Goal: Navigation & Orientation: Find specific page/section

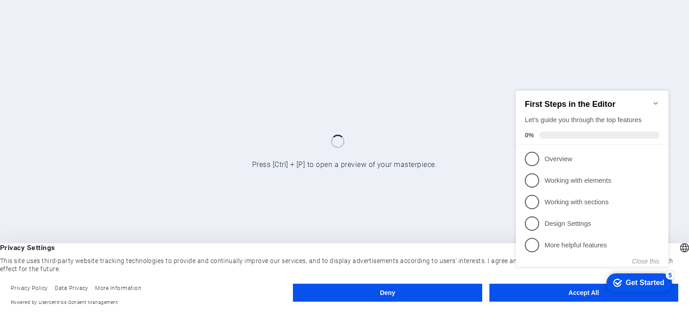
click at [576, 293] on div "checkmark Get Started 5 First Steps in the Editor Let's guide you through the t…" at bounding box center [593, 186] width 163 height 219
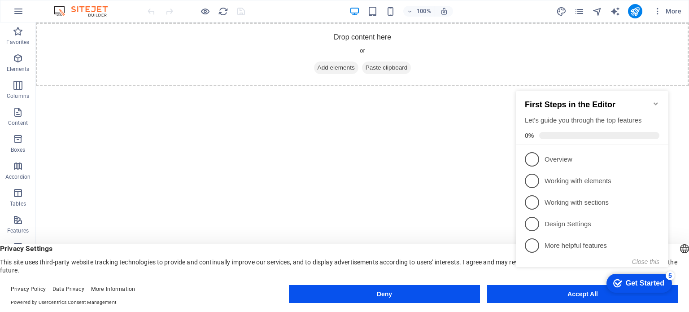
click at [582, 294] on div "checkmark Get Started 5 First Steps in the Editor Let's guide you through the t…" at bounding box center [593, 187] width 163 height 219
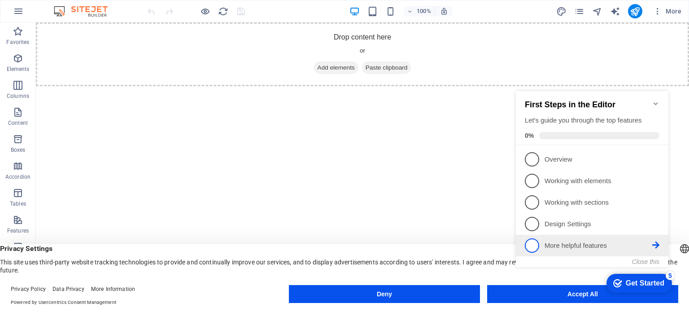
click at [538, 243] on span "5" at bounding box center [532, 245] width 14 height 14
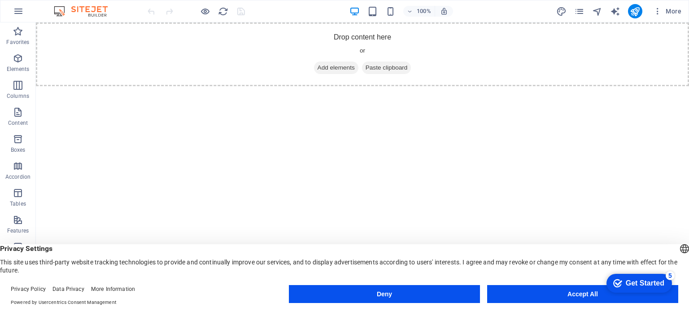
click at [538, 300] on button "Accept All" at bounding box center [582, 294] width 191 height 18
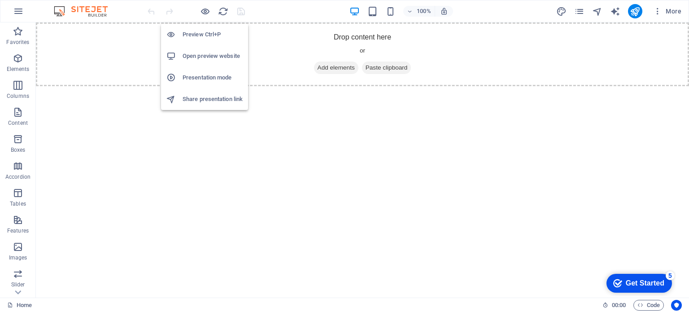
click at [204, 35] on h6 "Preview Ctrl+P" at bounding box center [213, 34] width 60 height 11
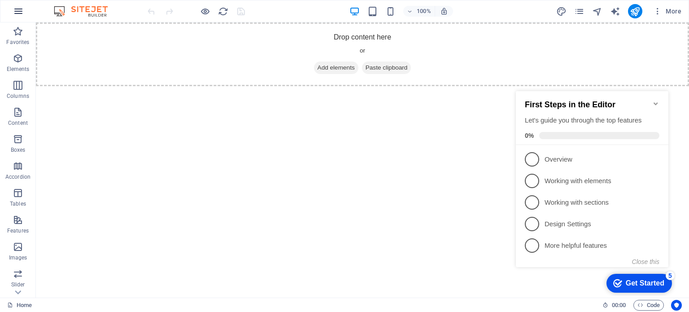
click at [18, 8] on icon "button" at bounding box center [18, 11] width 11 height 11
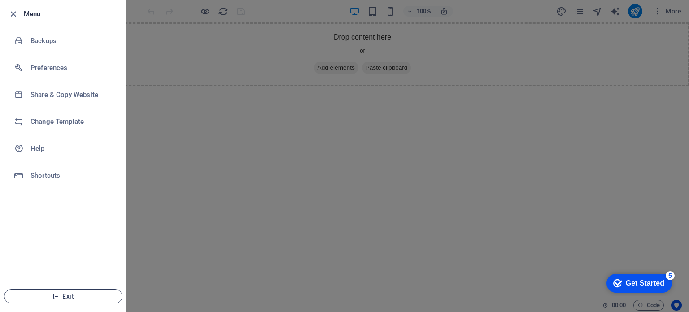
click at [63, 296] on span "Exit" at bounding box center [63, 296] width 103 height 7
